Goal: Transaction & Acquisition: Download file/media

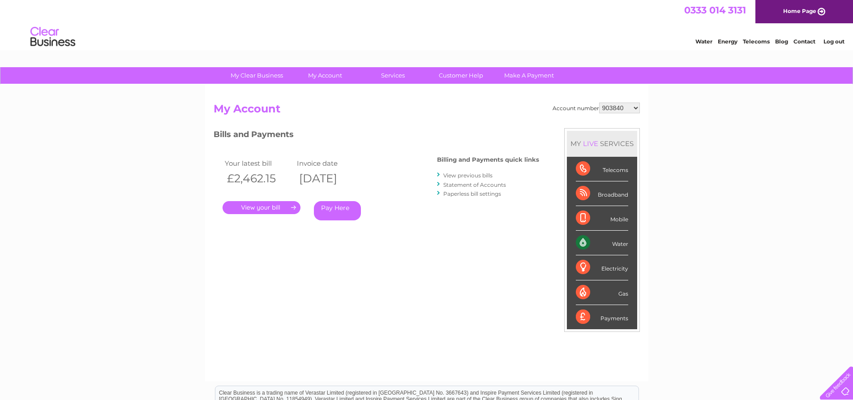
click at [459, 176] on link "View previous bills" at bounding box center [467, 175] width 49 height 7
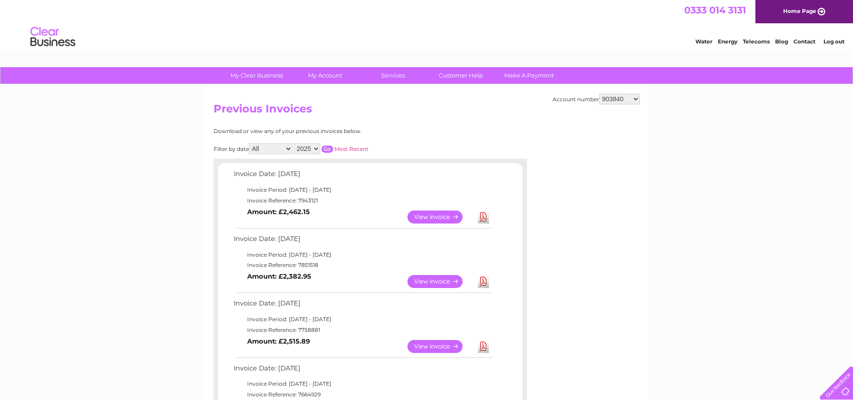
click at [630, 141] on div at bounding box center [599, 181] width 81 height 107
click at [285, 150] on select "All January February March April May June July August September October Novembe…" at bounding box center [270, 148] width 43 height 11
click at [357, 144] on div "Filter by date All January February March April May June July August September …" at bounding box center [331, 148] width 235 height 11
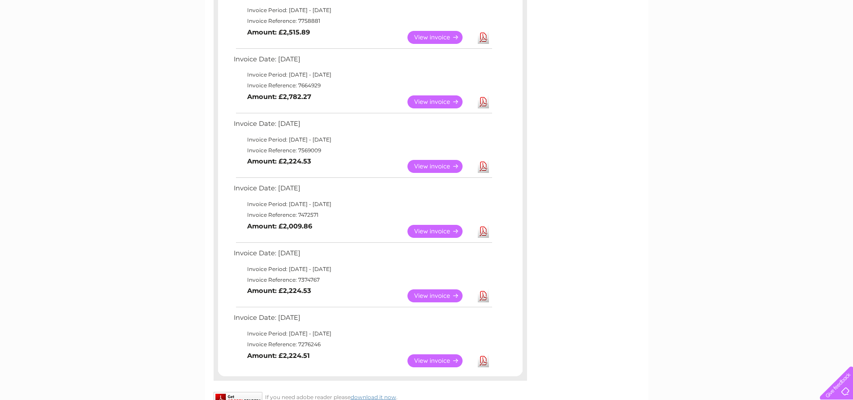
scroll to position [313, 0]
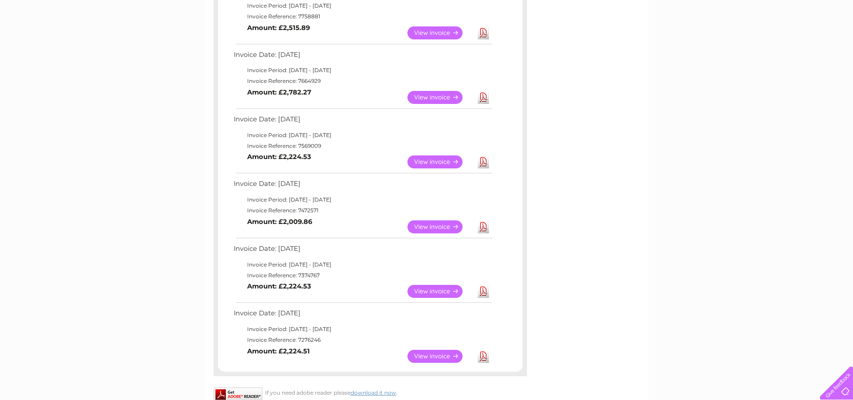
click at [423, 355] on link "View" at bounding box center [440, 356] width 66 height 13
click at [481, 351] on link "Download" at bounding box center [483, 356] width 11 height 13
click at [482, 292] on link "Download" at bounding box center [483, 291] width 11 height 13
click at [481, 227] on link "Download" at bounding box center [483, 226] width 11 height 13
click at [481, 160] on link "Download" at bounding box center [483, 161] width 11 height 13
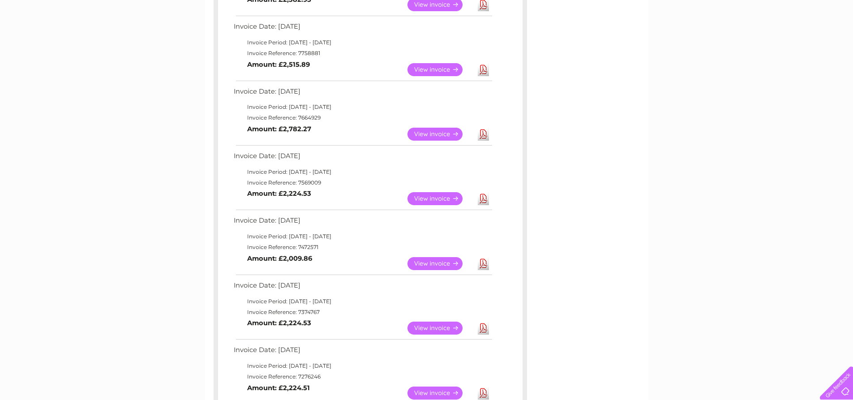
scroll to position [224, 0]
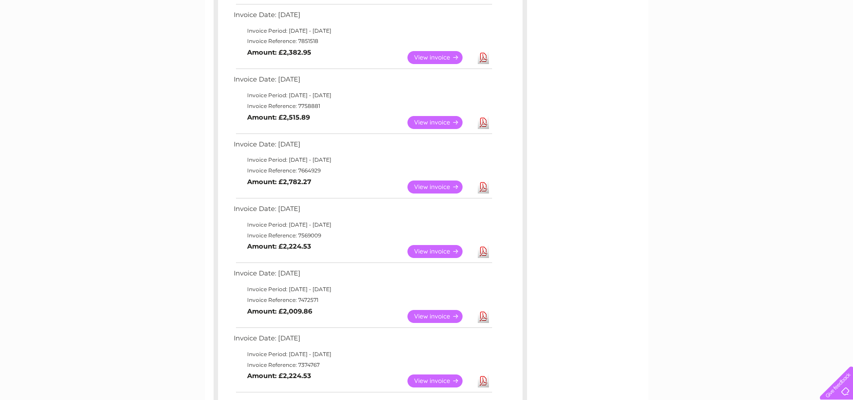
click at [480, 186] on link "Download" at bounding box center [483, 186] width 11 height 13
click at [485, 120] on link "Download" at bounding box center [483, 122] width 11 height 13
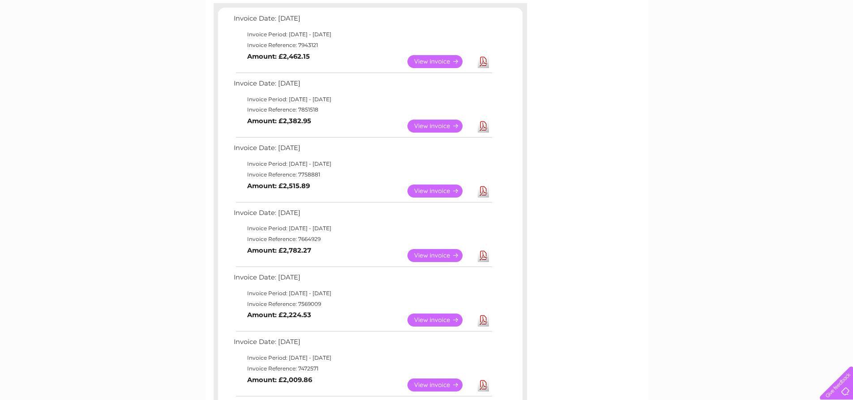
scroll to position [134, 0]
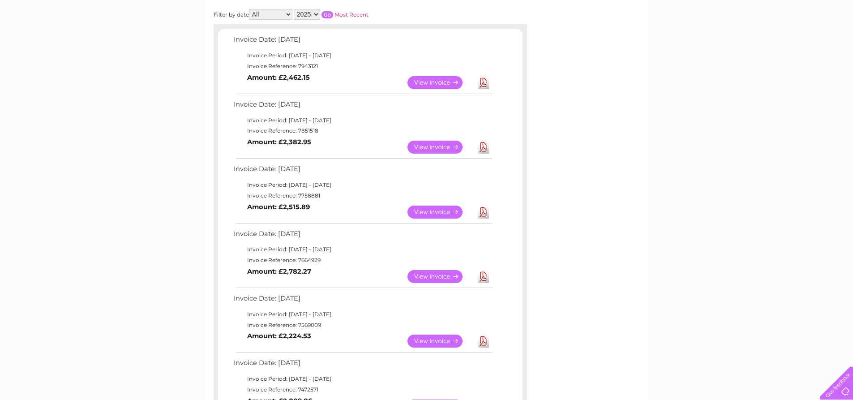
click at [480, 142] on link "Download" at bounding box center [483, 147] width 11 height 13
click at [485, 81] on link "Download" at bounding box center [483, 82] width 11 height 13
click at [308, 15] on select "2025 2024 2023 2022" at bounding box center [307, 14] width 26 height 11
select select "2024"
click at [295, 9] on select "2025 2024 2023 2022" at bounding box center [307, 14] width 26 height 11
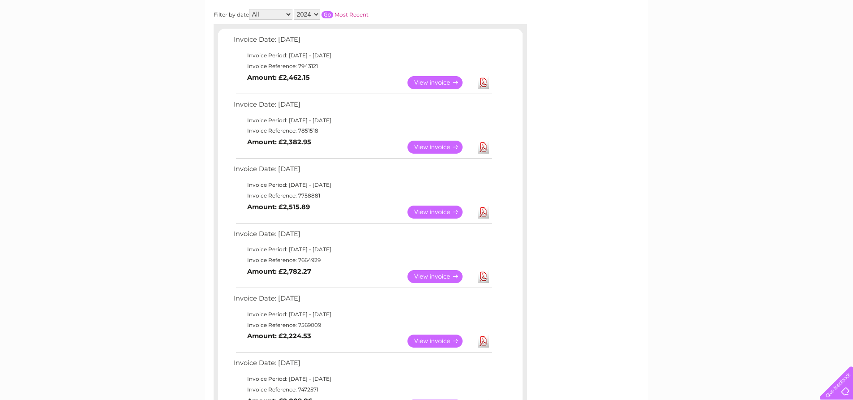
click at [329, 15] on input "button" at bounding box center [328, 14] width 12 height 7
click at [485, 82] on link "Download" at bounding box center [483, 82] width 11 height 13
